Goal: Transaction & Acquisition: Purchase product/service

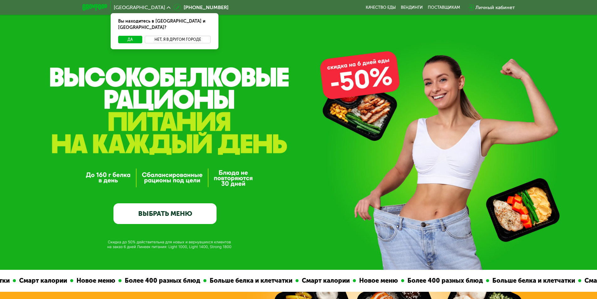
click at [190, 36] on button "Нет, я в другом городе" at bounding box center [178, 40] width 66 height 8
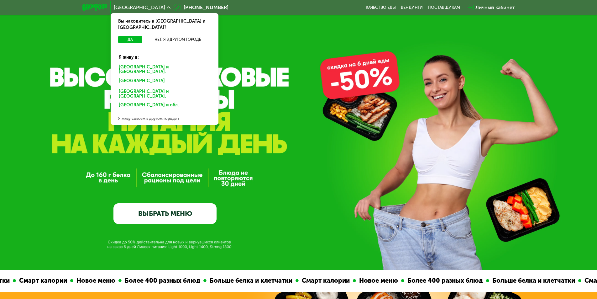
click at [150, 112] on div "Я живу совсем в другом городе" at bounding box center [165, 118] width 108 height 13
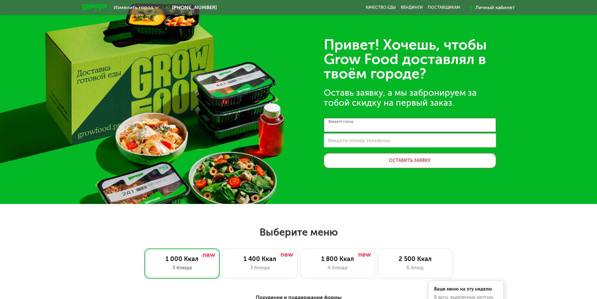
click at [403, 128] on input "Введите город" at bounding box center [410, 125] width 172 height 14
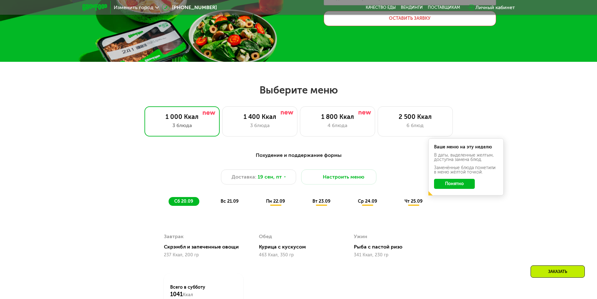
scroll to position [157, 0]
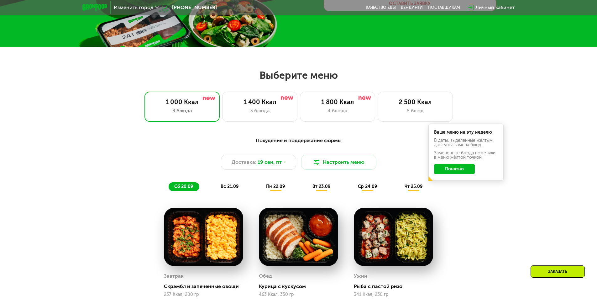
click at [519, 90] on div "Выберите меню 1 000 Ккал 3 блюда 1 400 Ккал 3 блюда 1 800 Ккал 4 блюда 2 500 Кк…" at bounding box center [298, 95] width 597 height 53
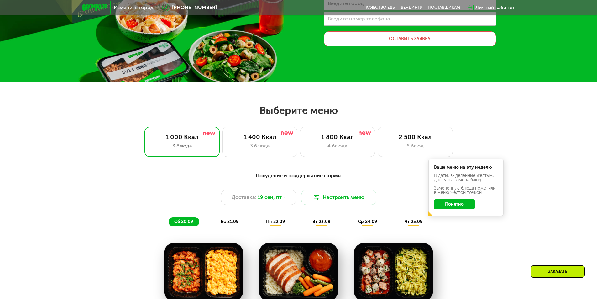
scroll to position [125, 0]
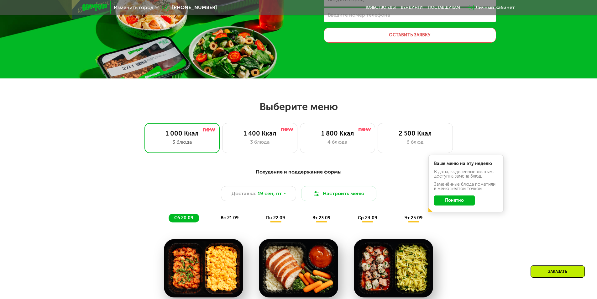
click at [462, 199] on button "Понятно" at bounding box center [454, 200] width 41 height 10
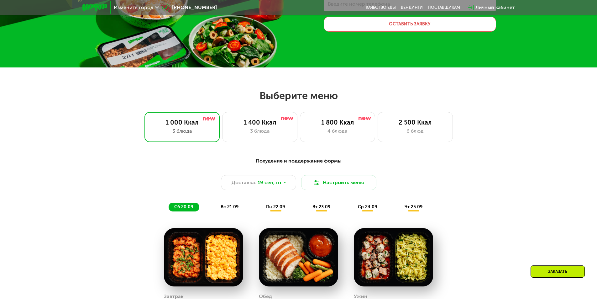
scroll to position [157, 0]
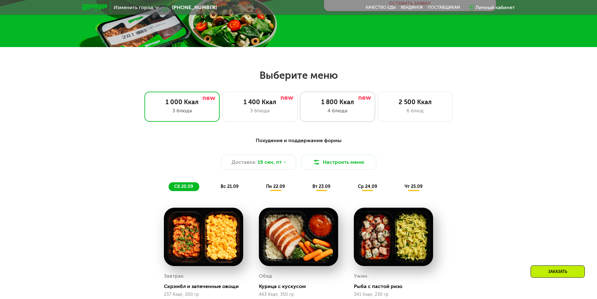
click at [339, 102] on div "1 800 Ккал" at bounding box center [337, 102] width 62 height 8
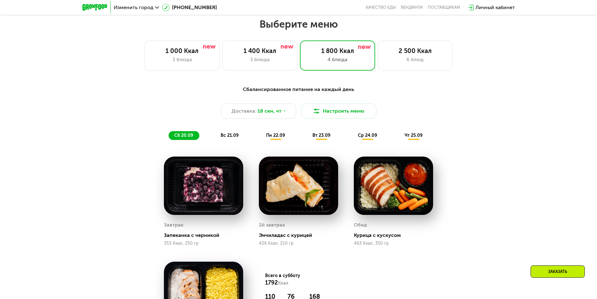
scroll to position [219, 0]
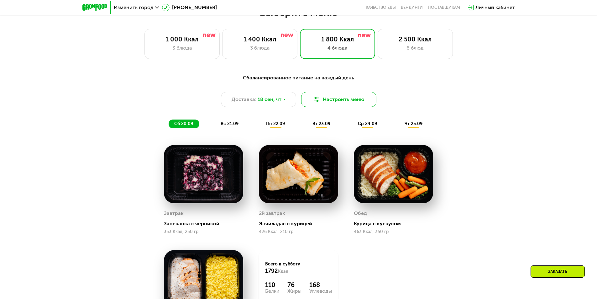
click at [358, 102] on button "Настроить меню" at bounding box center [338, 99] width 75 height 15
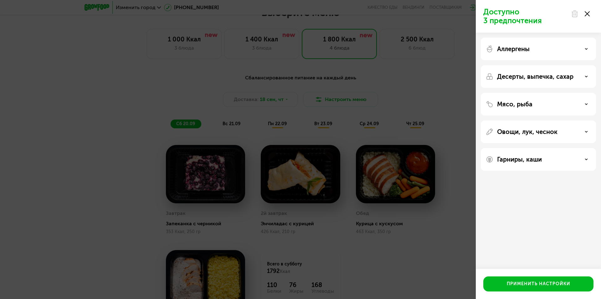
click at [566, 76] on p "Десерты, выпечка, сахар" at bounding box center [535, 77] width 76 height 8
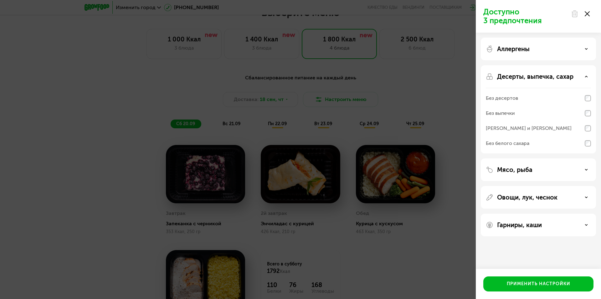
click at [561, 75] on p "Десерты, выпечка, сахар" at bounding box center [535, 77] width 76 height 8
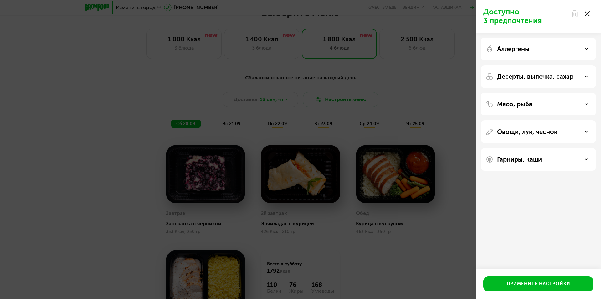
click at [561, 75] on p "Десерты, выпечка, сахар" at bounding box center [535, 77] width 76 height 8
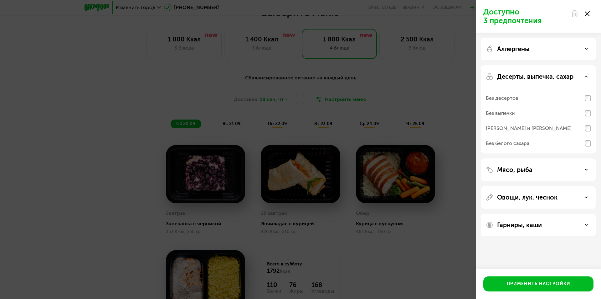
click at [561, 75] on p "Десерты, выпечка, сахар" at bounding box center [535, 77] width 76 height 8
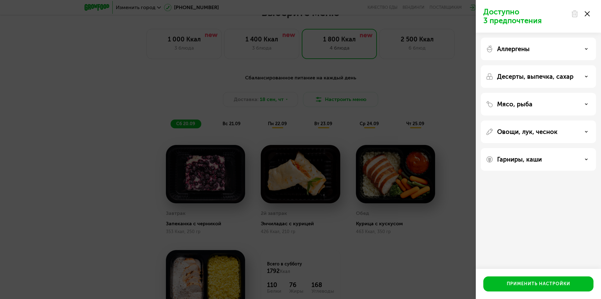
click at [540, 104] on div "Мясо, рыба" at bounding box center [538, 104] width 105 height 8
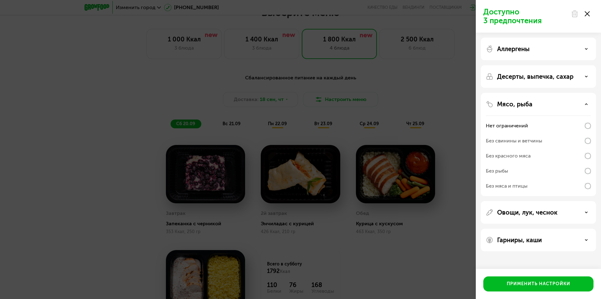
click at [540, 104] on div "Мясо, рыба" at bounding box center [538, 104] width 105 height 8
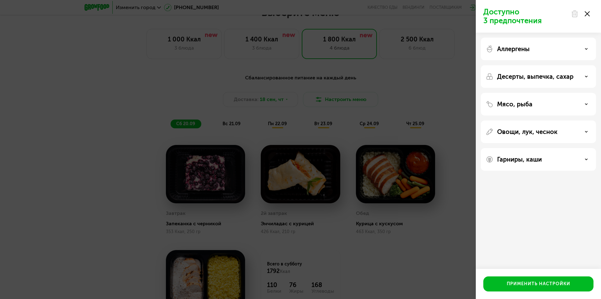
click at [533, 136] on div "Овощи, лук, чеснок" at bounding box center [538, 131] width 115 height 23
click at [533, 133] on p "Овощи, лук, чеснок" at bounding box center [527, 132] width 60 height 8
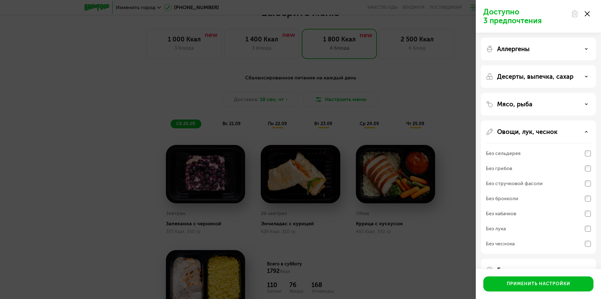
click at [534, 132] on p "Овощи, лук, чеснок" at bounding box center [527, 132] width 60 height 8
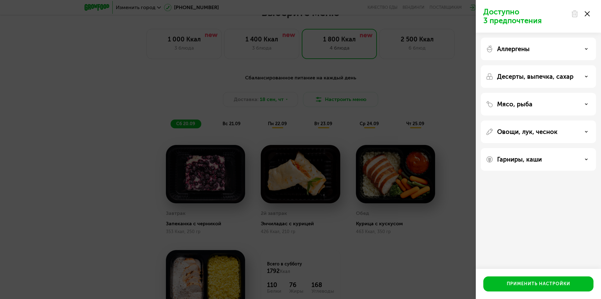
click at [534, 157] on p "Гарниры, каши" at bounding box center [519, 159] width 45 height 8
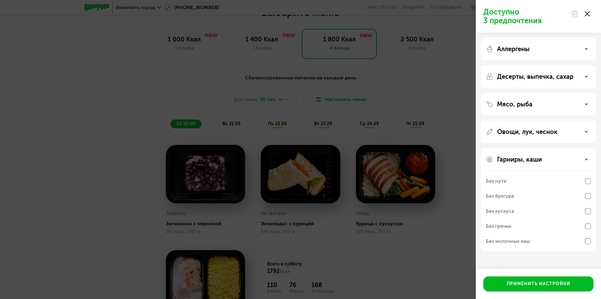
click at [534, 157] on p "Гарниры, каши" at bounding box center [519, 159] width 45 height 8
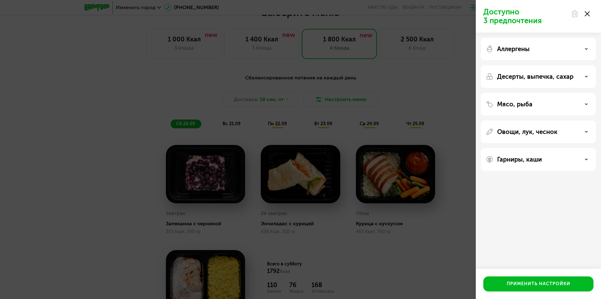
click at [587, 13] on icon at bounding box center [587, 13] width 5 height 5
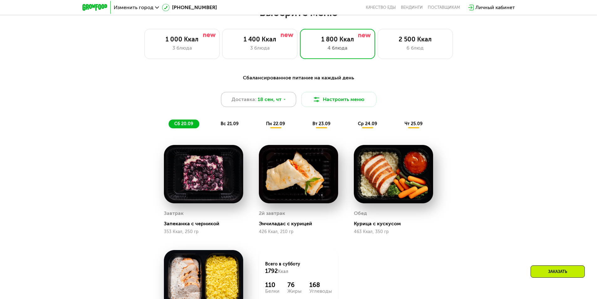
click at [280, 97] on div "Доставка: 18 сен, чт" at bounding box center [258, 99] width 75 height 15
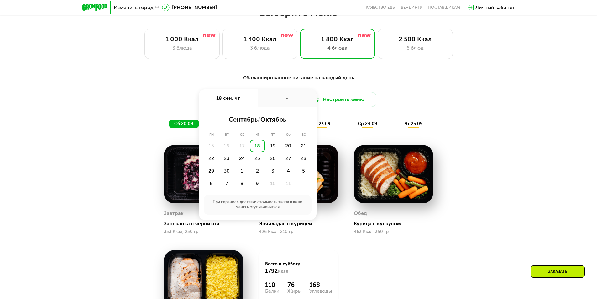
click at [493, 111] on div "Сбалансированное питание на каждый день Доставка: [DATE] сен, чт - сентябрь / о…" at bounding box center [298, 226] width 597 height 322
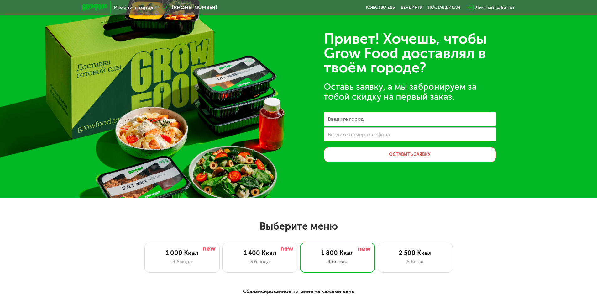
scroll to position [0, 0]
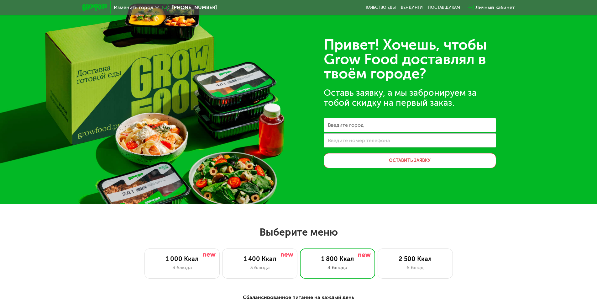
click at [98, 8] on img at bounding box center [94, 7] width 25 height 7
click at [97, 5] on img at bounding box center [94, 7] width 25 height 7
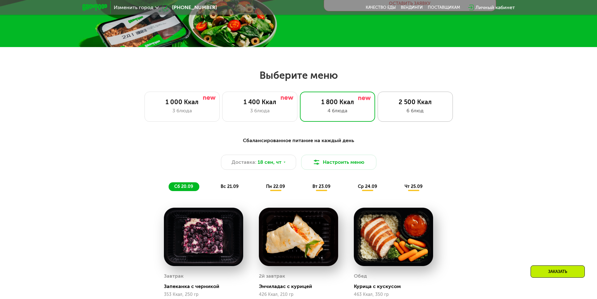
click at [423, 105] on div "2 500 Ккал" at bounding box center [415, 102] width 62 height 8
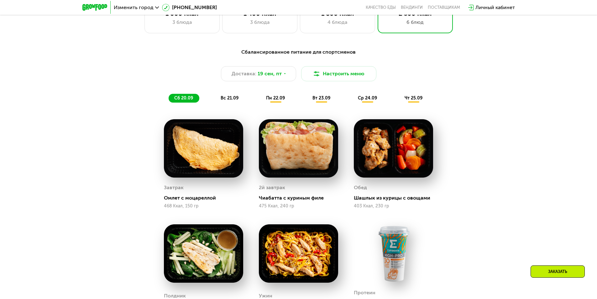
scroll to position [251, 0]
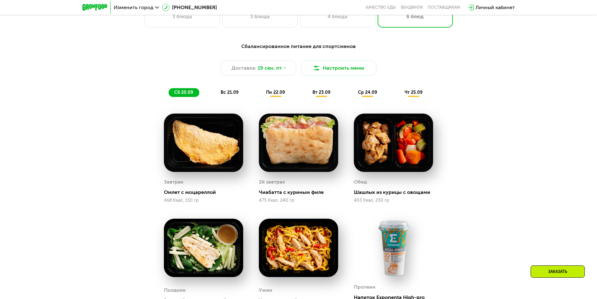
click at [203, 138] on img at bounding box center [203, 142] width 79 height 58
click at [227, 89] on div "вс 21.09" at bounding box center [230, 92] width 30 height 9
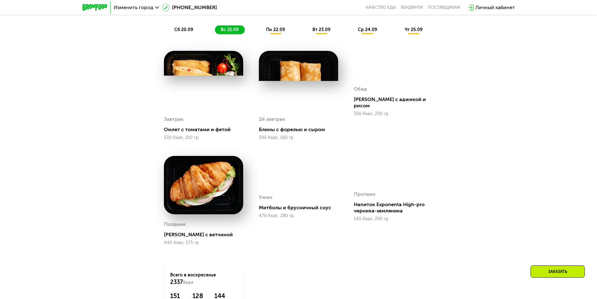
scroll to position [188, 0]
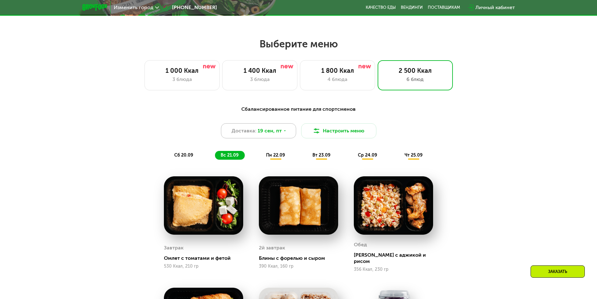
click at [270, 128] on span "19 сен, пт" at bounding box center [269, 131] width 24 height 8
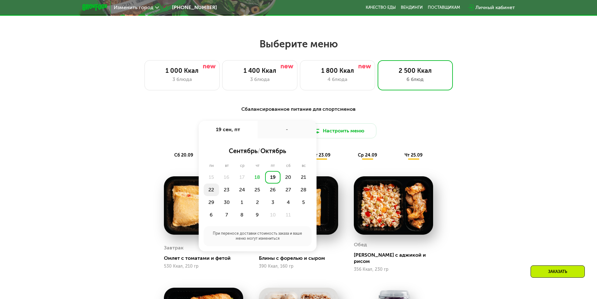
click at [211, 188] on div "22" at bounding box center [211, 189] width 15 height 13
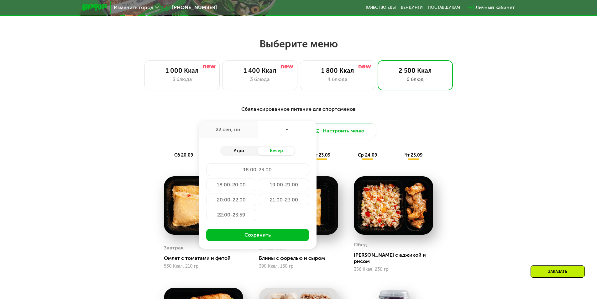
click at [242, 151] on div "Утро" at bounding box center [239, 150] width 38 height 9
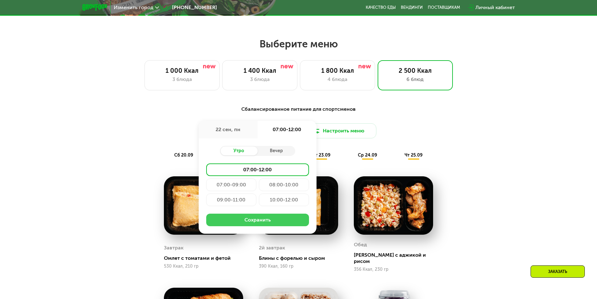
click at [262, 219] on button "Сохранить" at bounding box center [257, 219] width 103 height 13
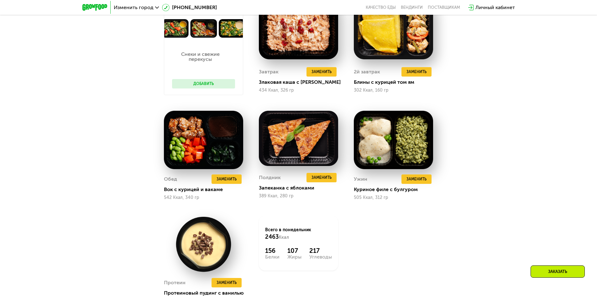
scroll to position [282, 0]
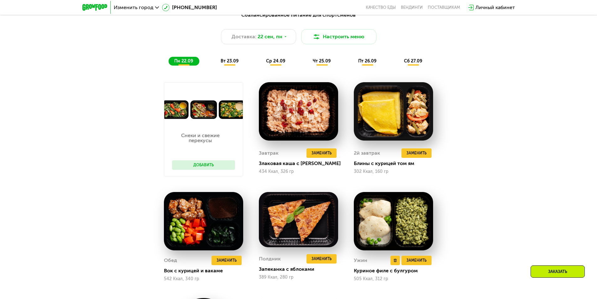
click at [380, 270] on div "Куриное филе с булгуром" at bounding box center [396, 270] width 84 height 6
click at [409, 208] on img at bounding box center [393, 221] width 79 height 58
drag, startPoint x: 401, startPoint y: 230, endPoint x: 398, endPoint y: 233, distance: 4.7
click at [401, 230] on img at bounding box center [393, 221] width 79 height 58
click at [370, 270] on div "Куриное филе с булгуром" at bounding box center [396, 270] width 84 height 6
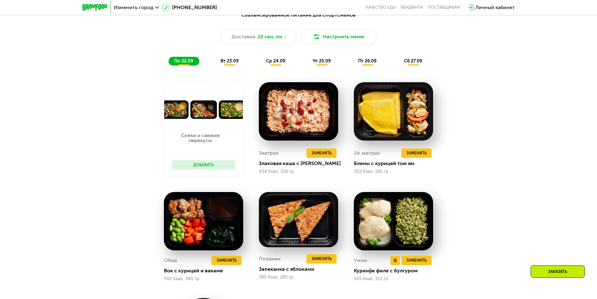
click at [386, 222] on img at bounding box center [393, 221] width 79 height 58
click at [418, 222] on img at bounding box center [393, 221] width 79 height 58
click at [203, 164] on button "Добавить" at bounding box center [203, 164] width 63 height 9
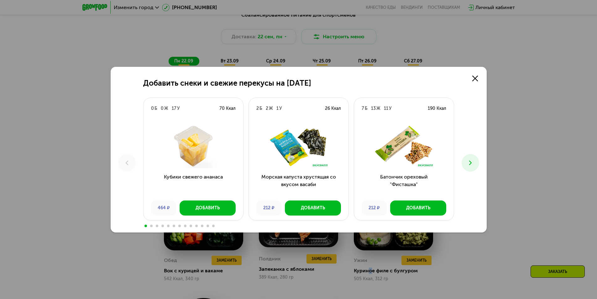
click at [472, 164] on icon at bounding box center [470, 163] width 8 height 8
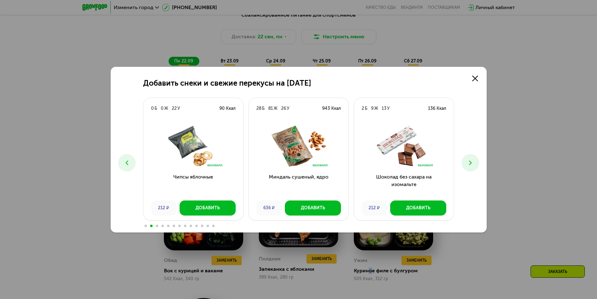
click at [472, 164] on icon at bounding box center [470, 163] width 8 height 8
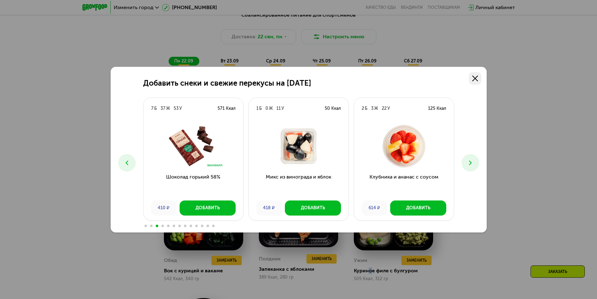
click at [475, 78] on use at bounding box center [475, 78] width 6 height 6
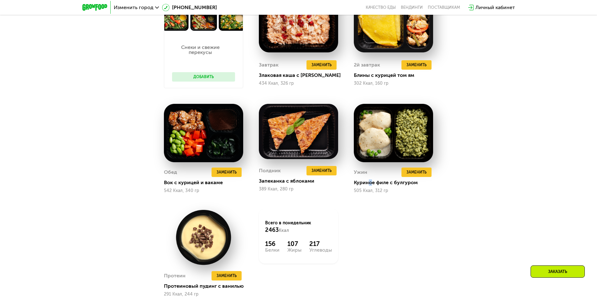
scroll to position [376, 0]
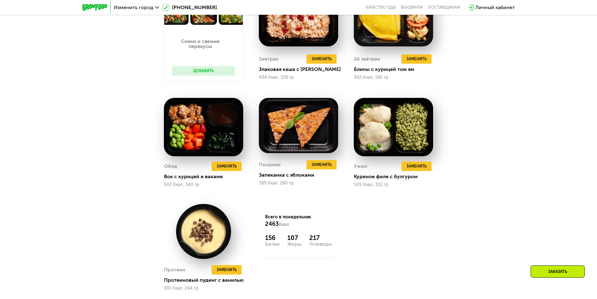
click at [477, 167] on div "Сбалансированное питание для спортсменов Доставка: [DATE] Настроить меню пн 22.…" at bounding box center [299, 115] width 386 height 403
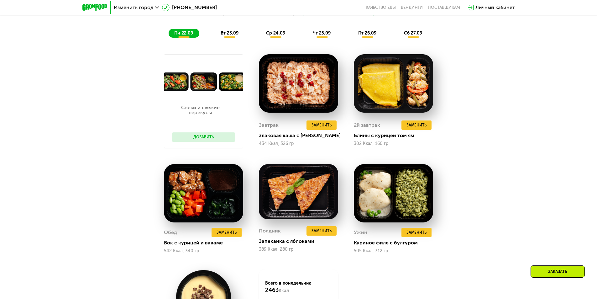
scroll to position [282, 0]
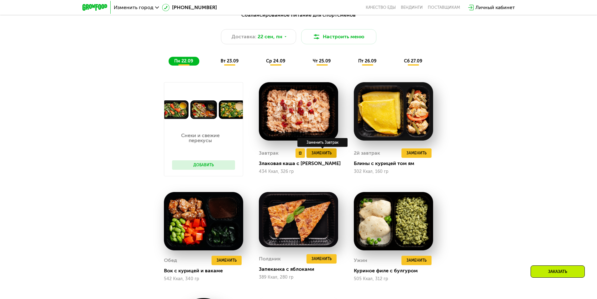
click at [318, 151] on span "Заменить" at bounding box center [321, 153] width 20 height 6
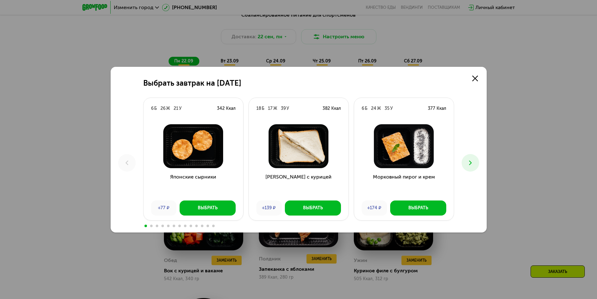
click at [466, 160] on icon at bounding box center [470, 163] width 8 height 8
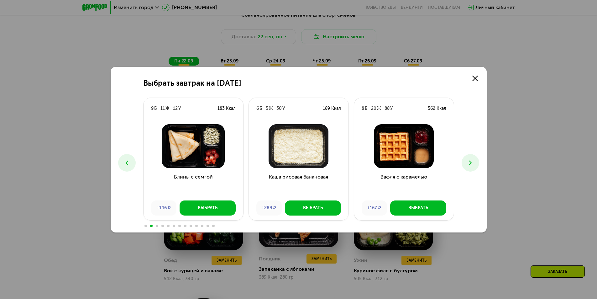
click at [466, 160] on icon at bounding box center [470, 163] width 8 height 8
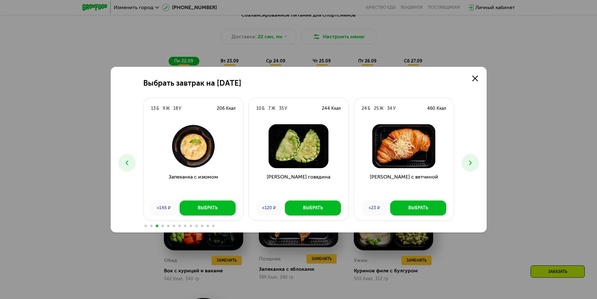
click at [296, 150] on img at bounding box center [299, 146] width 90 height 44
click at [293, 153] on img at bounding box center [299, 146] width 90 height 44
click at [463, 161] on button at bounding box center [470, 163] width 18 height 18
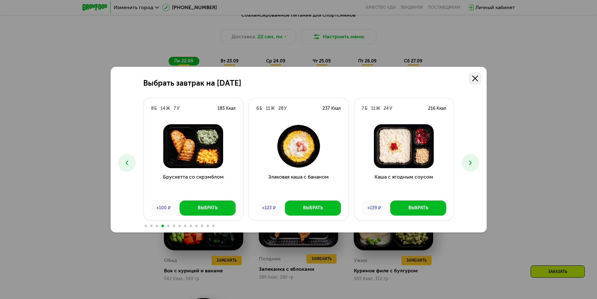
click at [473, 77] on icon at bounding box center [475, 78] width 6 height 6
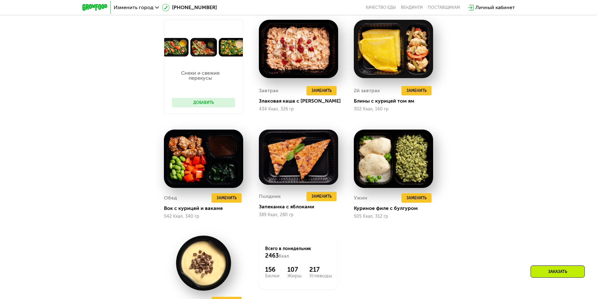
scroll to position [345, 0]
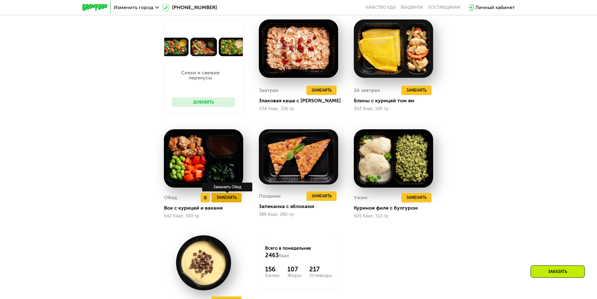
click at [236, 197] on span "Заменить" at bounding box center [226, 197] width 20 height 6
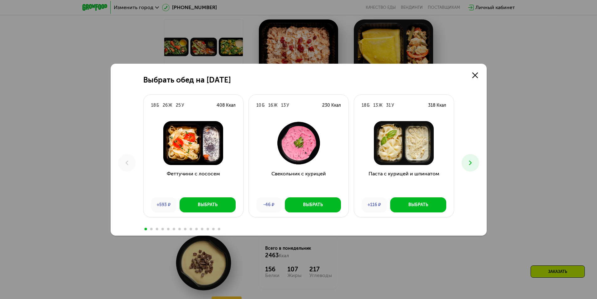
click at [470, 163] on use at bounding box center [470, 162] width 3 height 4
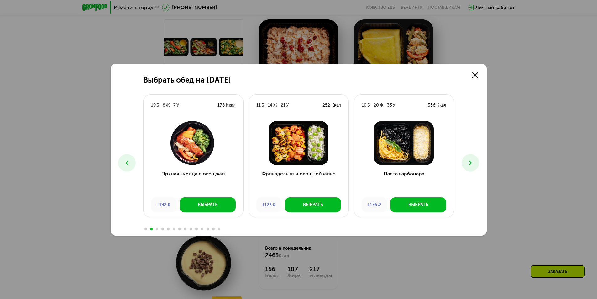
click at [471, 162] on use at bounding box center [470, 162] width 3 height 4
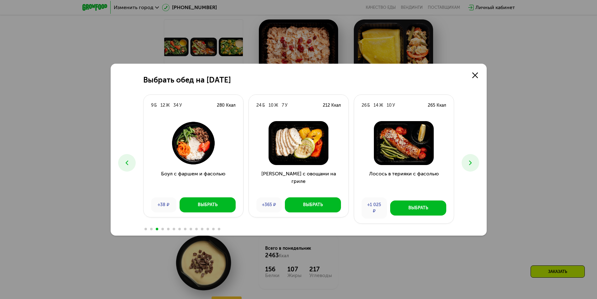
click at [472, 161] on icon at bounding box center [470, 163] width 8 height 8
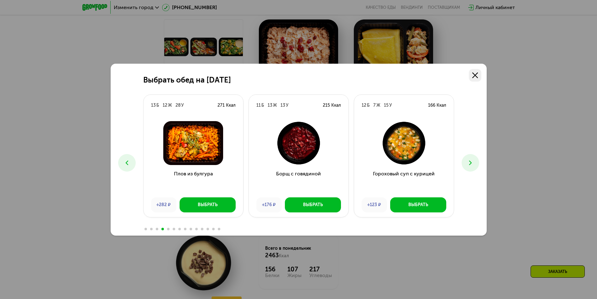
click at [479, 74] on link at bounding box center [475, 75] width 13 height 13
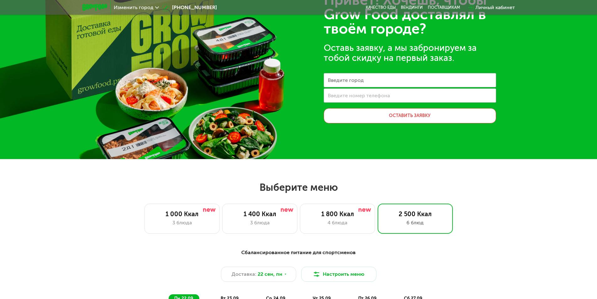
scroll to position [188, 0]
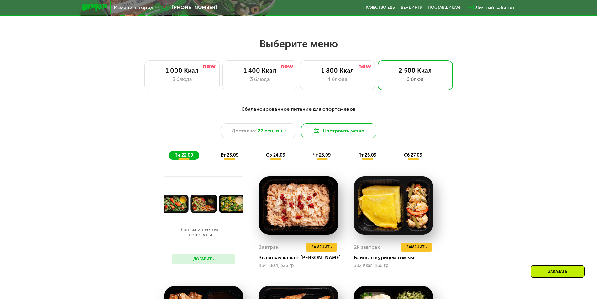
click at [339, 129] on button "Настроить меню" at bounding box center [338, 130] width 75 height 15
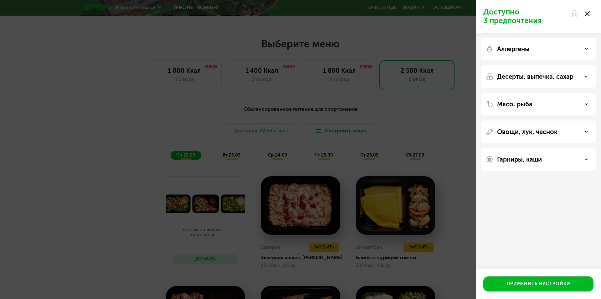
click at [404, 129] on div "Доступно 3 предпочтения Аллергены Десерты, выпечка, сахар Мясо, рыба Овощи, лук…" at bounding box center [300, 149] width 601 height 299
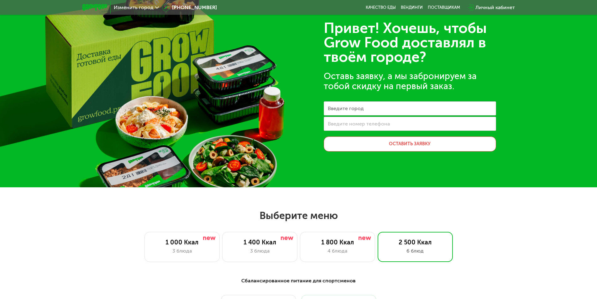
scroll to position [0, 0]
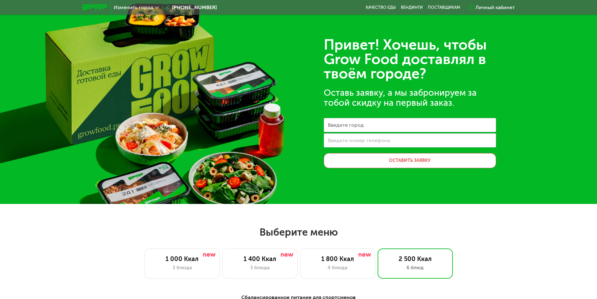
click at [231, 91] on div "Привет! Хочешь, чтобы Grow Food доставлял в твоём городе? Оставь заявку, а мы з…" at bounding box center [298, 102] width 597 height 204
drag, startPoint x: 123, startPoint y: 64, endPoint x: 96, endPoint y: 24, distance: 47.7
click at [122, 64] on div "Привет! Хочешь, чтобы Grow Food доставлял в твоём городе? Оставь заявку, а мы з…" at bounding box center [298, 102] width 597 height 204
click at [86, 3] on div at bounding box center [94, 7] width 31 height 13
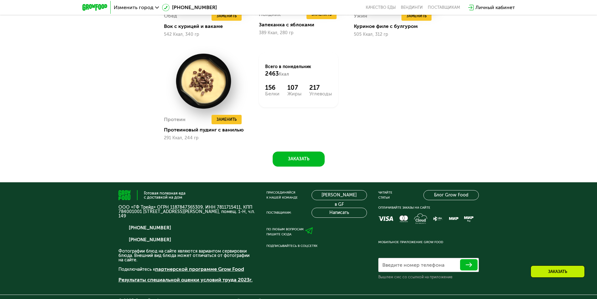
scroll to position [533, 0]
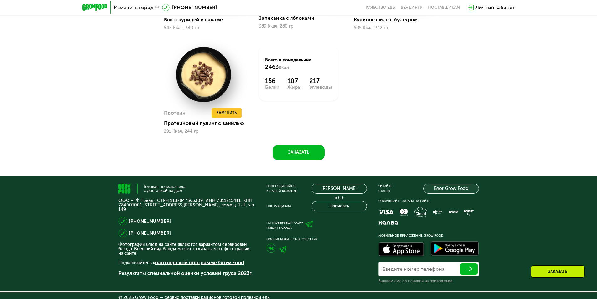
click at [453, 188] on link "Блог Grow Food" at bounding box center [450, 188] width 55 height 10
